Goal: Task Accomplishment & Management: Complete application form

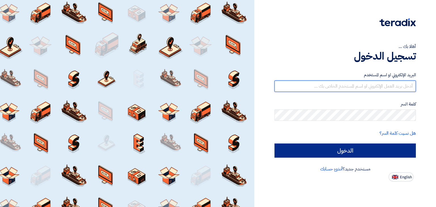
type input "[EMAIL_ADDRESS][PERSON_NAME][DOMAIN_NAME]"
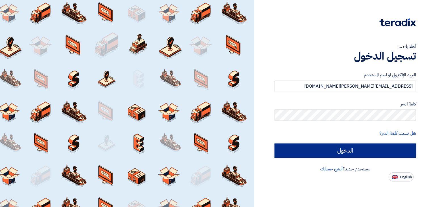
click at [371, 153] on input "الدخول" at bounding box center [345, 151] width 141 height 14
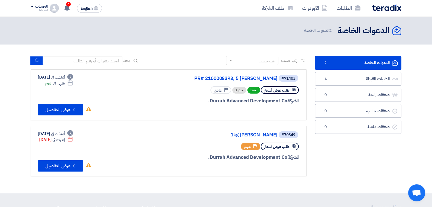
click at [355, 63] on link "الدعوات الخاصة الدعوات الخاصة 2" at bounding box center [358, 63] width 86 height 14
click at [51, 114] on button "Check details عرض التفاصيل" at bounding box center [60, 109] width 45 height 11
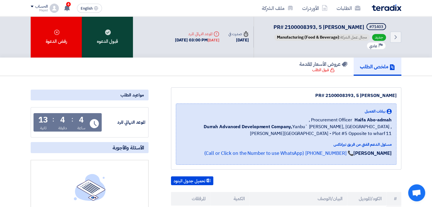
click at [117, 42] on div "قبول الدعوه" at bounding box center [107, 36] width 51 height 41
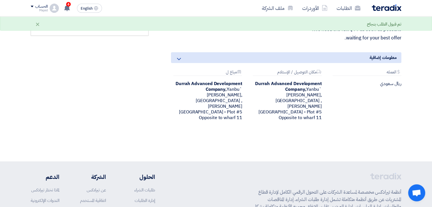
scroll to position [57, 0]
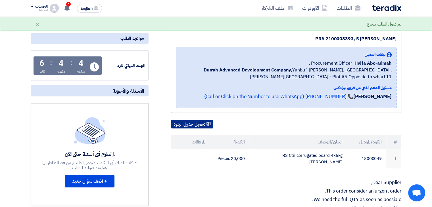
click at [206, 120] on button "تحميل جدول البنود" at bounding box center [192, 124] width 42 height 9
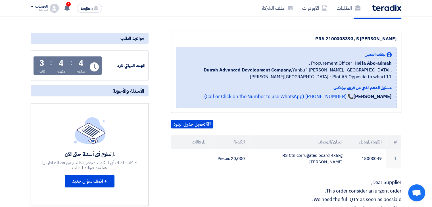
click at [297, 122] on div "تحميل جدول البنود" at bounding box center [286, 124] width 230 height 9
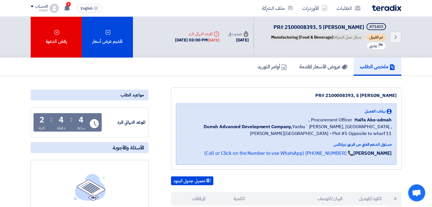
scroll to position [0, 0]
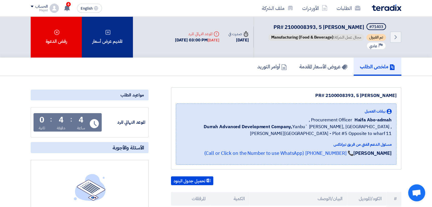
click at [104, 39] on div "تقديم عرض أسعار" at bounding box center [107, 36] width 51 height 41
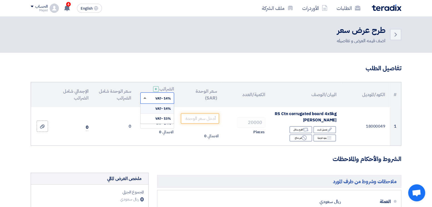
click at [144, 97] on span at bounding box center [144, 97] width 3 height 1
click at [155, 116] on div "15% -VAT" at bounding box center [157, 119] width 33 height 10
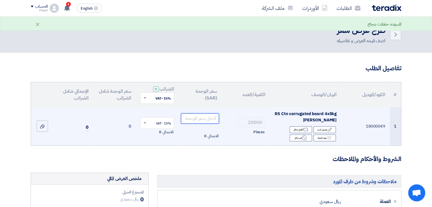
click at [214, 121] on input "number" at bounding box center [200, 119] width 38 height 10
paste input "1130"
click at [208, 120] on input "1130" at bounding box center [200, 119] width 38 height 10
type input "1.130"
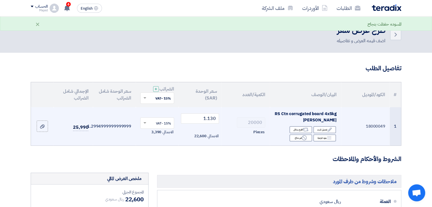
click at [234, 136] on div "Pieces" at bounding box center [245, 132] width 39 height 7
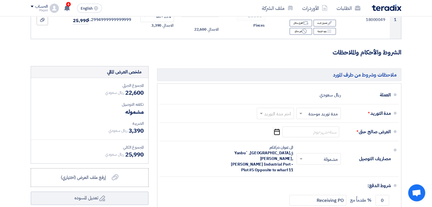
scroll to position [170, 0]
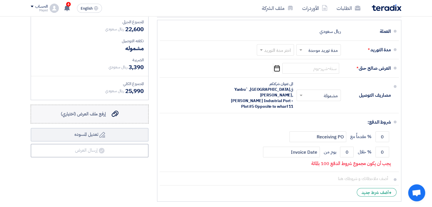
drag, startPoint x: 115, startPoint y: 113, endPoint x: 129, endPoint y: 122, distance: 16.2
click at [128, 122] on label "إرفع ملف العرض (اختياري) إرفع ملف العرض (اختياري)" at bounding box center [90, 114] width 118 height 19
click at [0, 0] on input "إرفع ملف العرض (اختياري) إرفع ملف العرض (اختياري)" at bounding box center [0, 0] width 0 height 0
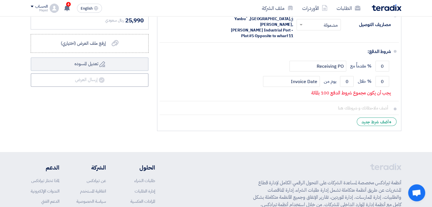
scroll to position [197, 0]
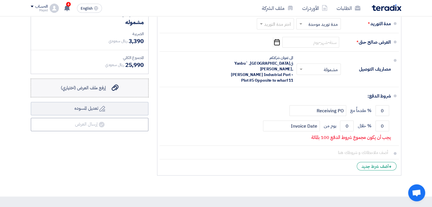
click at [93, 90] on span "إرفع ملف العرض (اختياري)" at bounding box center [83, 88] width 45 height 7
click at [0, 0] on input "إرفع ملف العرض (اختياري) إرفع ملف العرض (اختياري)" at bounding box center [0, 0] width 0 height 0
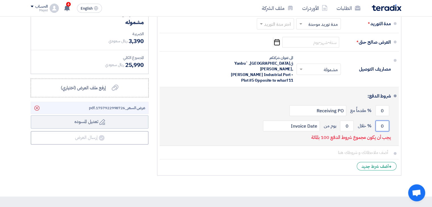
drag, startPoint x: 380, startPoint y: 120, endPoint x: 386, endPoint y: 122, distance: 7.2
click at [386, 122] on input "0" at bounding box center [383, 126] width 14 height 11
type input "100"
drag, startPoint x: 345, startPoint y: 121, endPoint x: 352, endPoint y: 121, distance: 6.3
click at [352, 121] on input "0" at bounding box center [347, 126] width 14 height 11
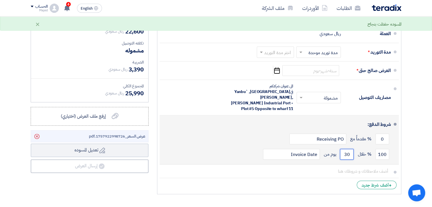
scroll to position [140, 0]
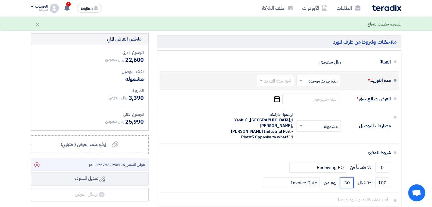
type input "30"
click at [300, 79] on span at bounding box center [300, 81] width 7 height 6
click at [316, 104] on span "مدة توريد موحدة" at bounding box center [324, 103] width 30 height 7
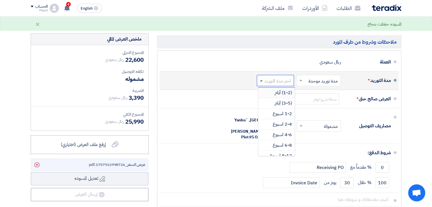
click at [261, 80] on span at bounding box center [261, 80] width 3 height 1
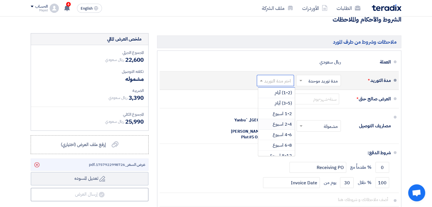
click at [280, 125] on span "2-4 اسبوع" at bounding box center [282, 124] width 19 height 7
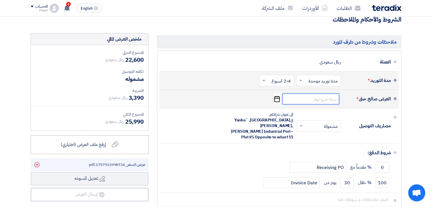
click at [323, 101] on input at bounding box center [310, 99] width 57 height 11
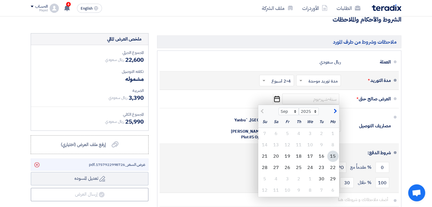
click at [322, 180] on div "30" at bounding box center [321, 179] width 11 height 11
type input "[DATE]"
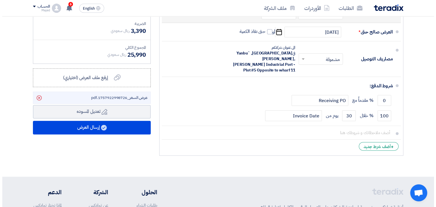
scroll to position [225, 0]
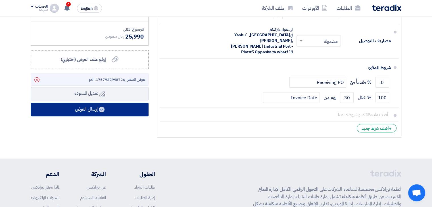
click at [89, 108] on button "إرسال العرض" at bounding box center [90, 110] width 118 height 14
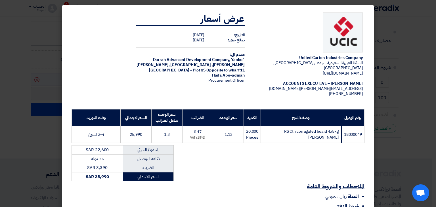
scroll to position [77, 0]
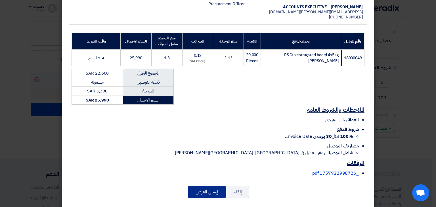
click at [204, 189] on button "إرسال العرض" at bounding box center [206, 192] width 37 height 12
